Goal: Task Accomplishment & Management: Use online tool/utility

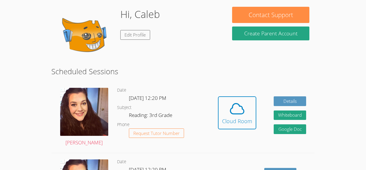
scroll to position [50, 0]
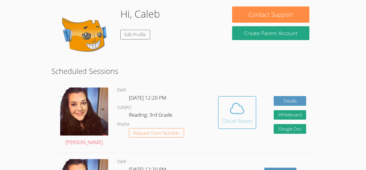
click at [244, 115] on icon at bounding box center [237, 108] width 17 height 17
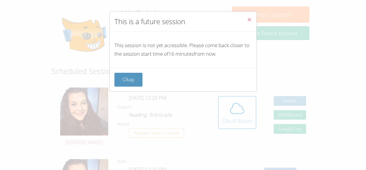
click at [249, 15] on button "Close" at bounding box center [249, 20] width 14 height 18
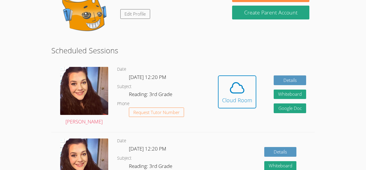
scroll to position [70, 0]
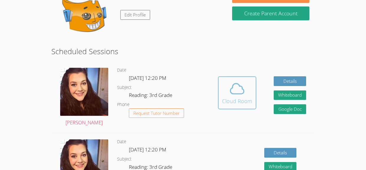
click at [232, 102] on div "Cloud Room" at bounding box center [237, 101] width 30 height 8
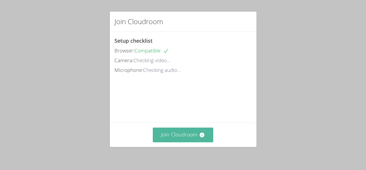
click at [189, 135] on button "Join Cloudroom" at bounding box center [183, 135] width 60 height 14
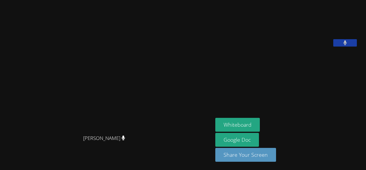
click at [162, 86] on div "[PERSON_NAME]" at bounding box center [106, 73] width 208 height 117
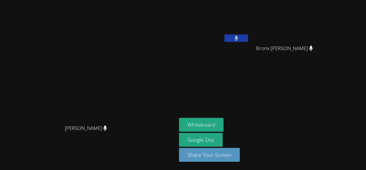
click at [312, 131] on div "Whiteboard Google Doc Share Your Screen" at bounding box center [250, 142] width 143 height 49
click at [224, 126] on button "Whiteboard" at bounding box center [201, 125] width 45 height 14
